Goal: Task Accomplishment & Management: Manage account settings

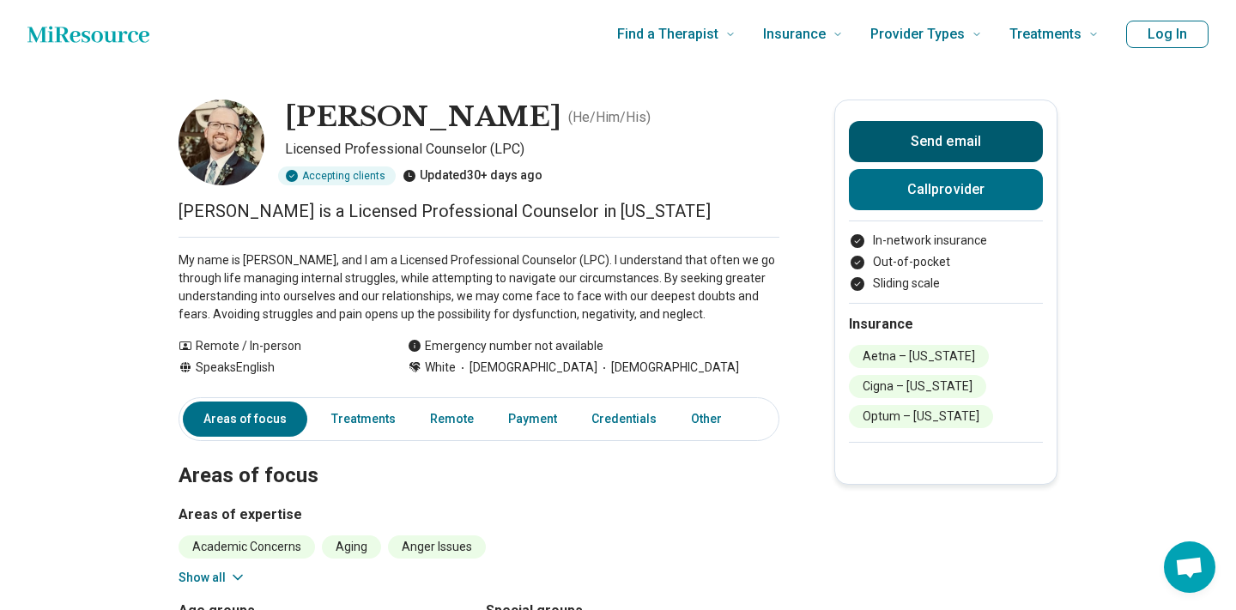
click at [940, 130] on button "Send email" at bounding box center [946, 141] width 194 height 41
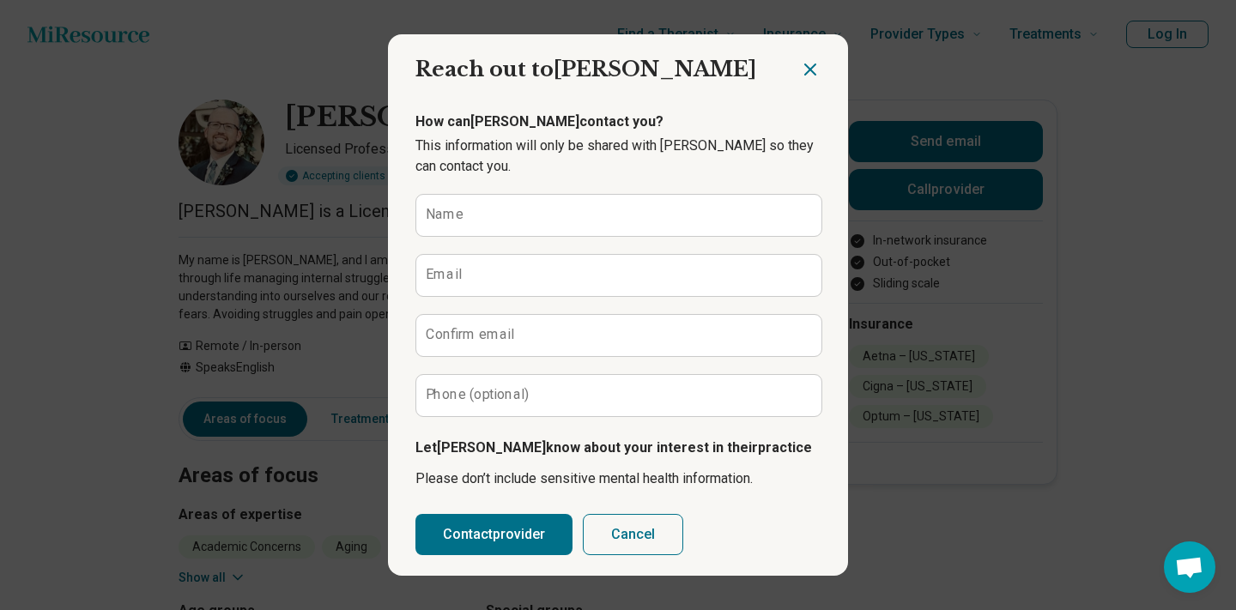
click at [808, 66] on icon "Close dialog" at bounding box center [810, 69] width 10 height 10
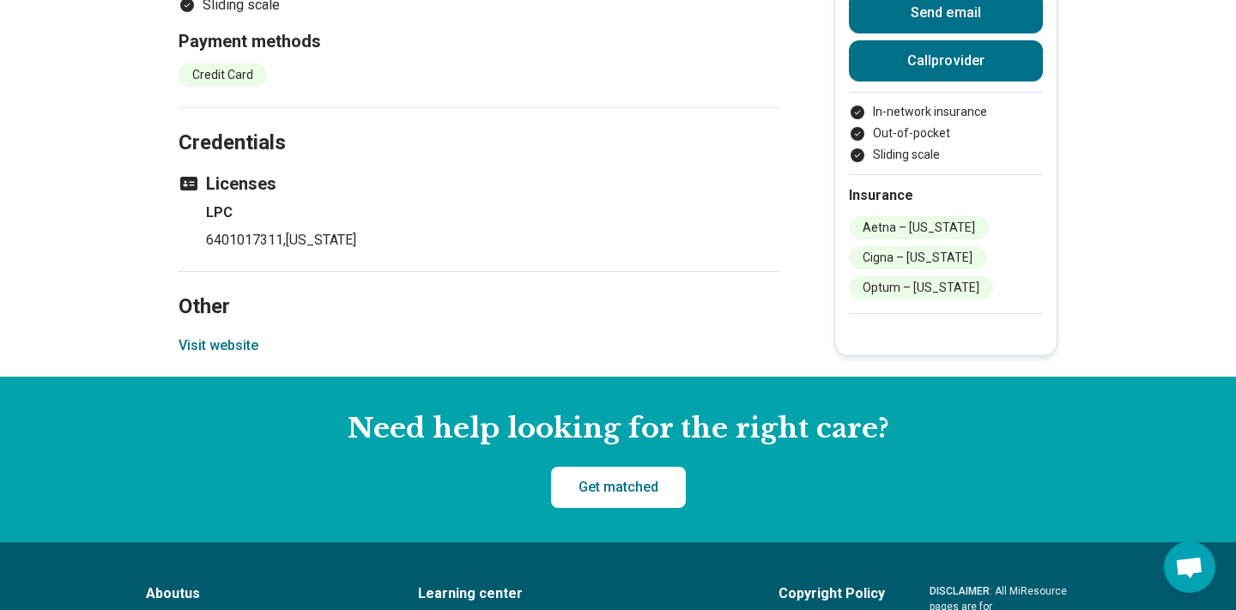
scroll to position [1273, 0]
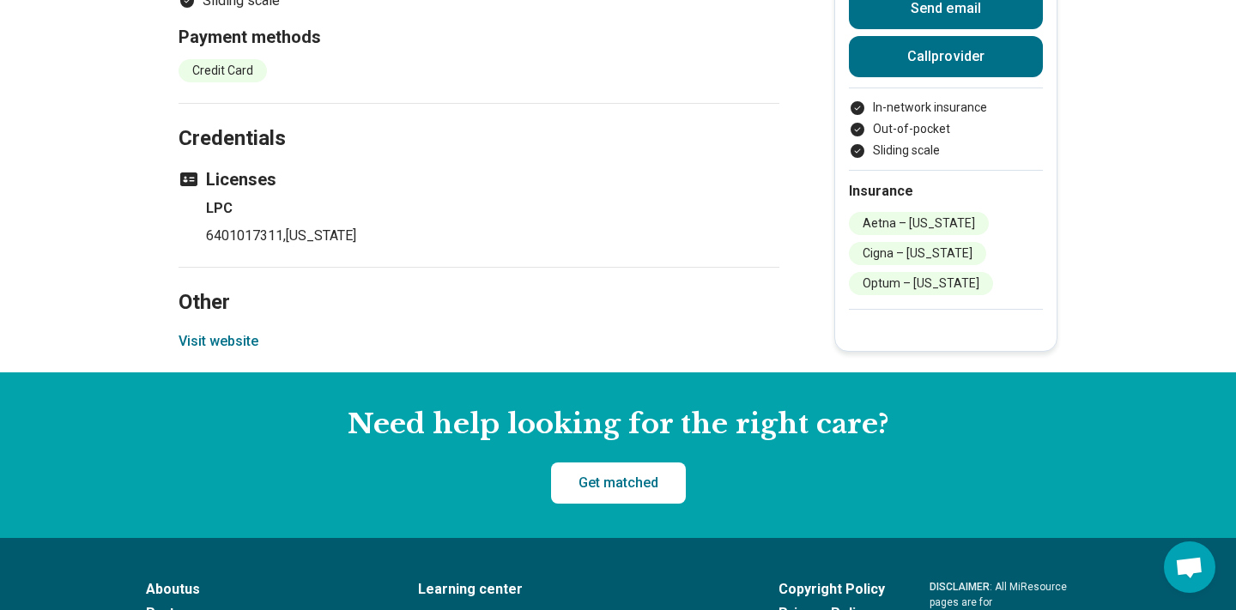
click at [222, 341] on button "Visit website" at bounding box center [219, 341] width 80 height 21
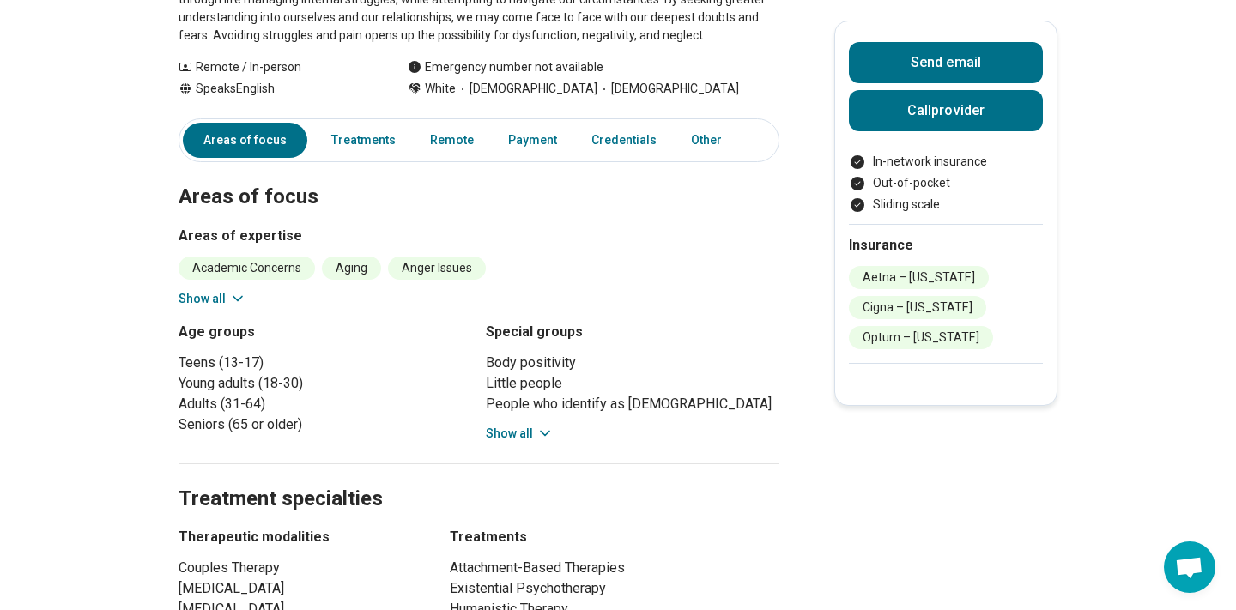
scroll to position [0, 0]
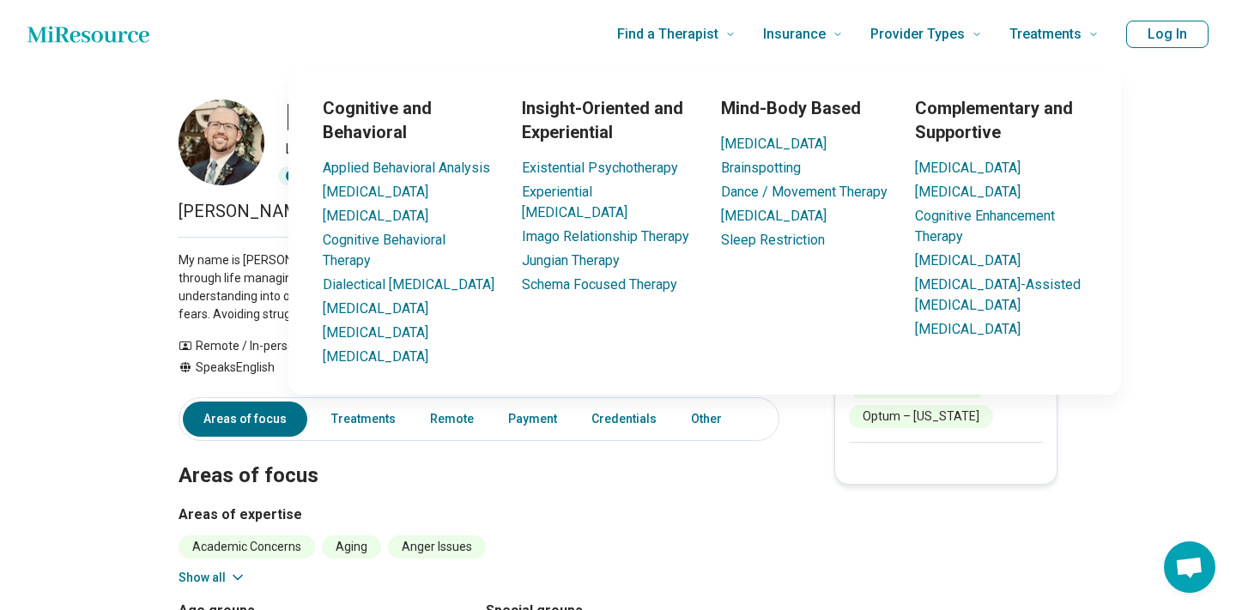
click at [1178, 39] on button "Log In" at bounding box center [1167, 34] width 82 height 27
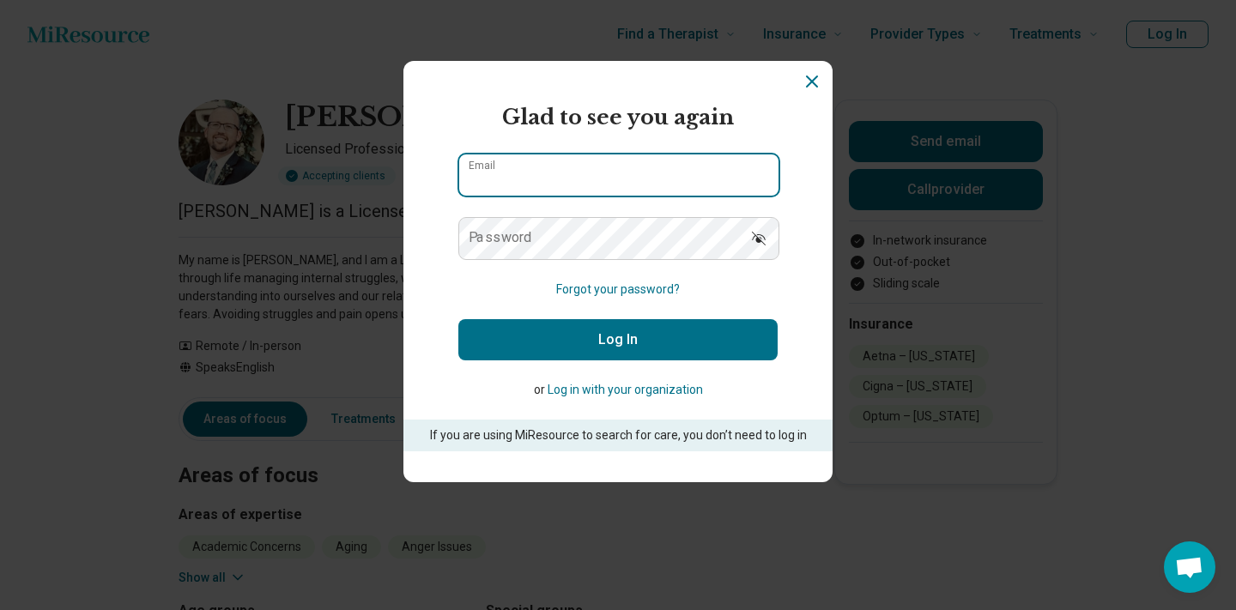
click at [587, 185] on input "Email" at bounding box center [618, 175] width 319 height 41
paste input "**********"
type input "**********"
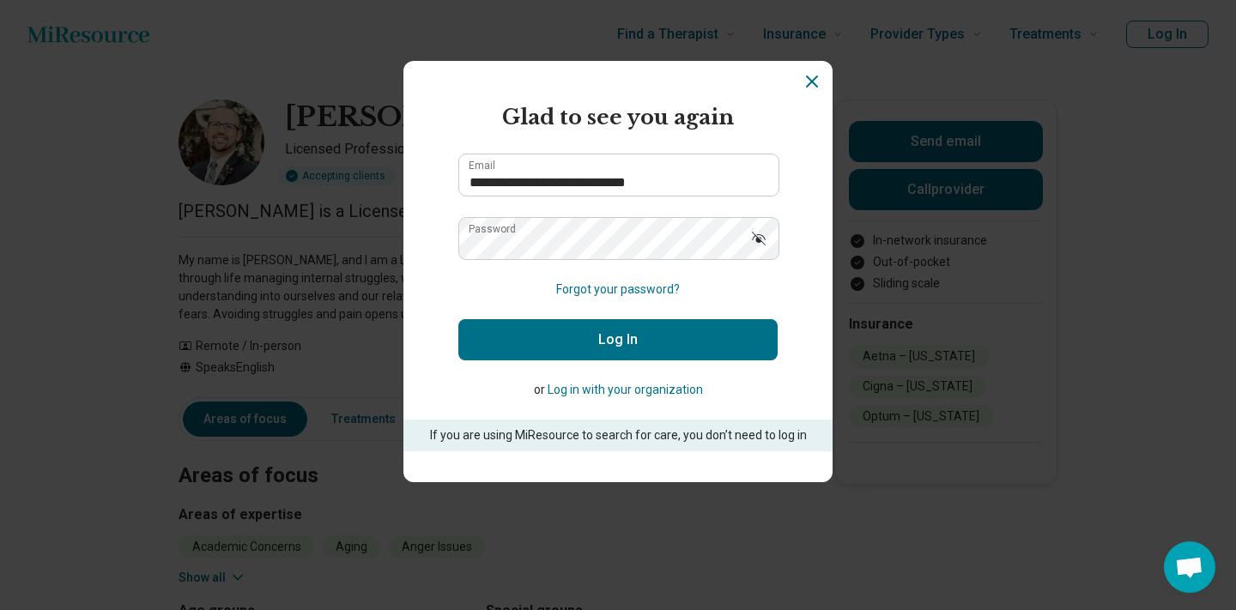
click at [628, 345] on button "Log In" at bounding box center [617, 339] width 319 height 41
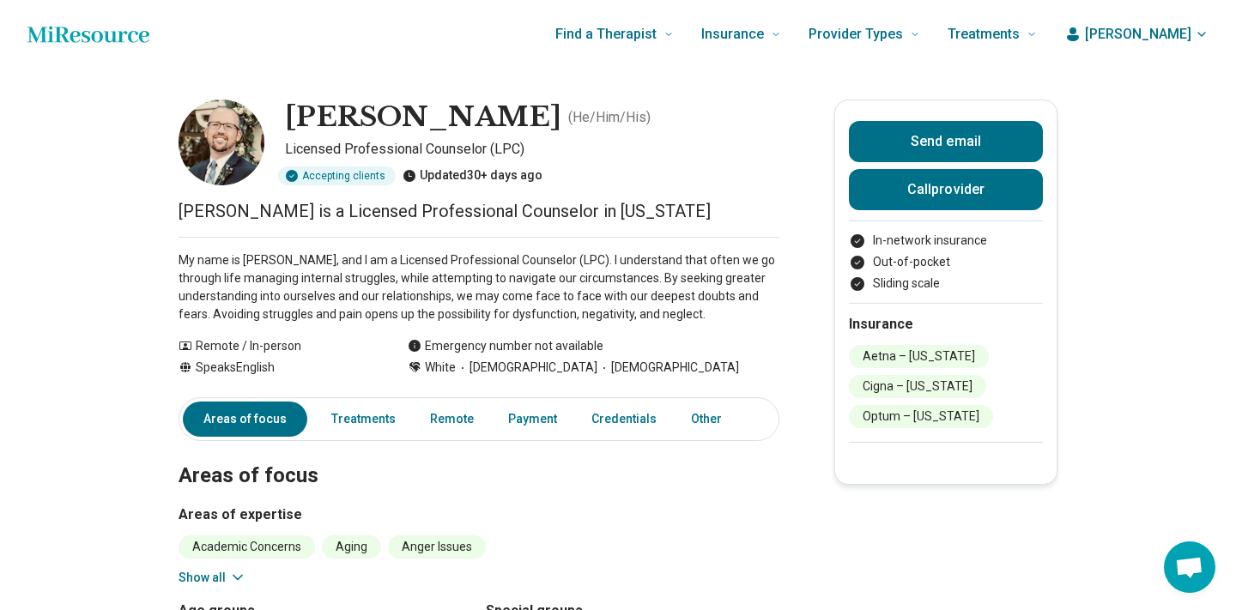
click at [1164, 36] on span "Christopher" at bounding box center [1138, 34] width 106 height 21
click at [1149, 89] on link "My dashboard" at bounding box center [1152, 85] width 118 height 45
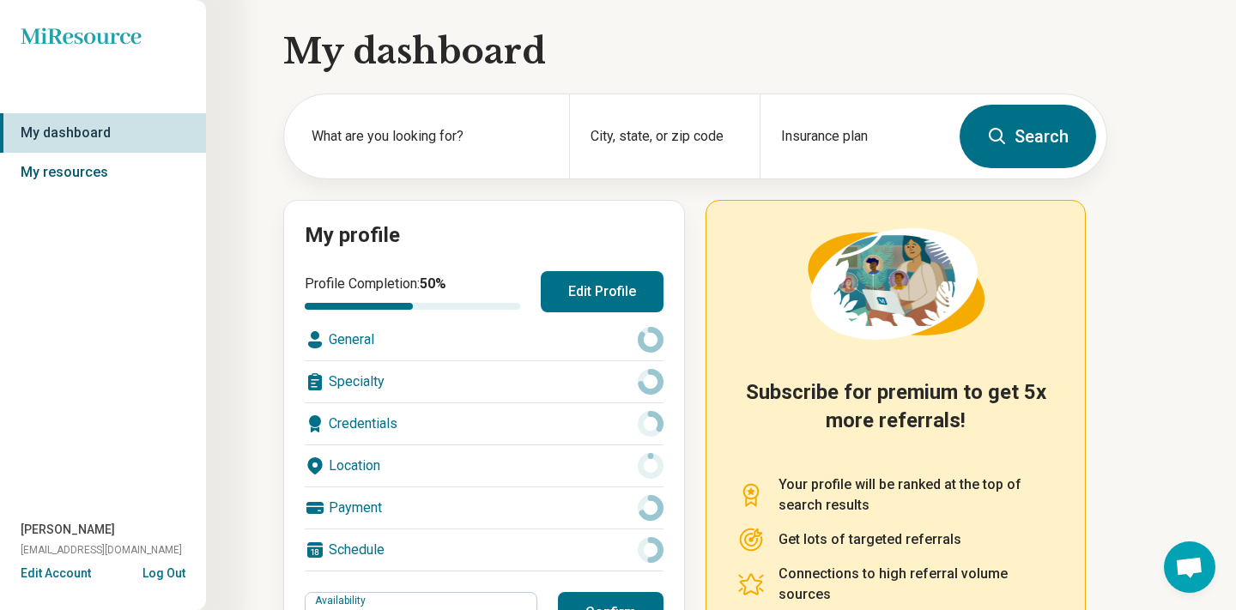
click at [70, 180] on link "My resources" at bounding box center [103, 172] width 206 height 39
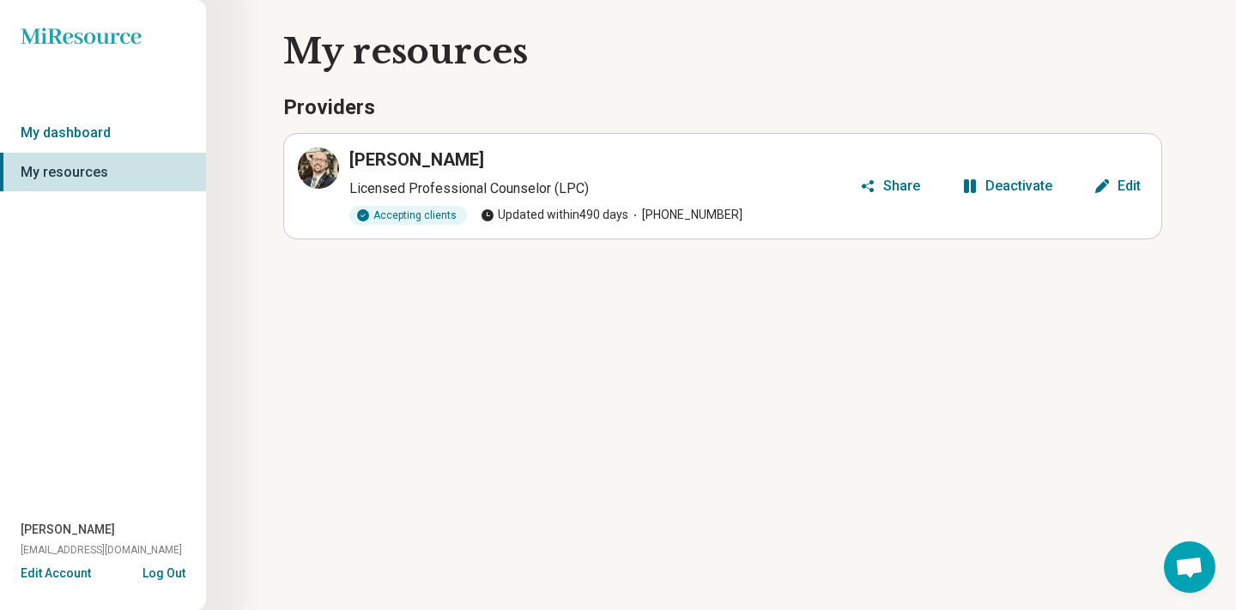
click at [1003, 185] on div "Deactivate" at bounding box center [1018, 186] width 67 height 14
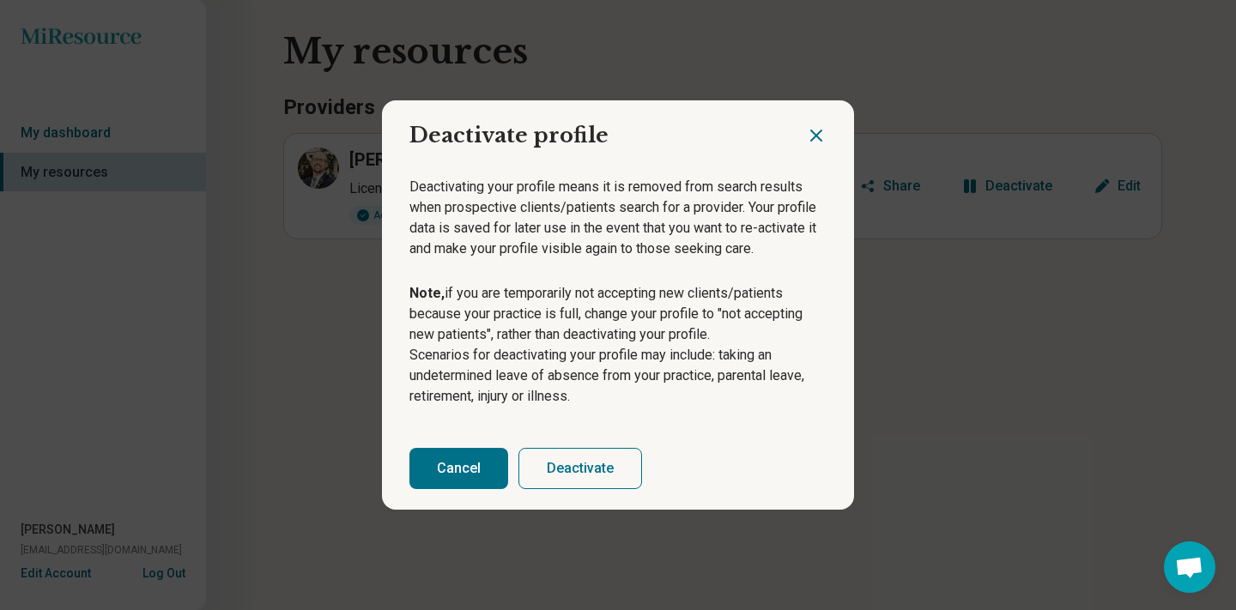
click at [564, 476] on button "Deactivate" at bounding box center [580, 468] width 124 height 41
